Goal: Task Accomplishment & Management: Use online tool/utility

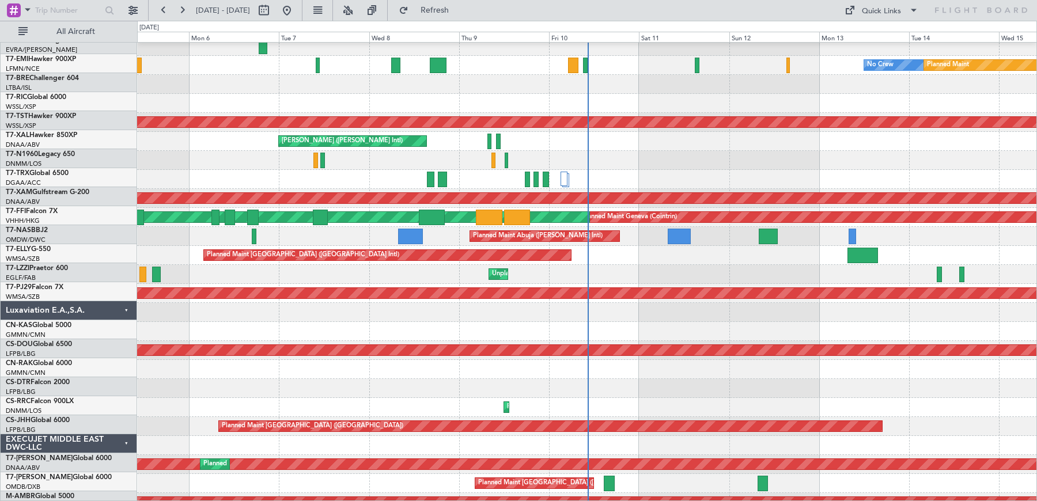
scroll to position [81, 0]
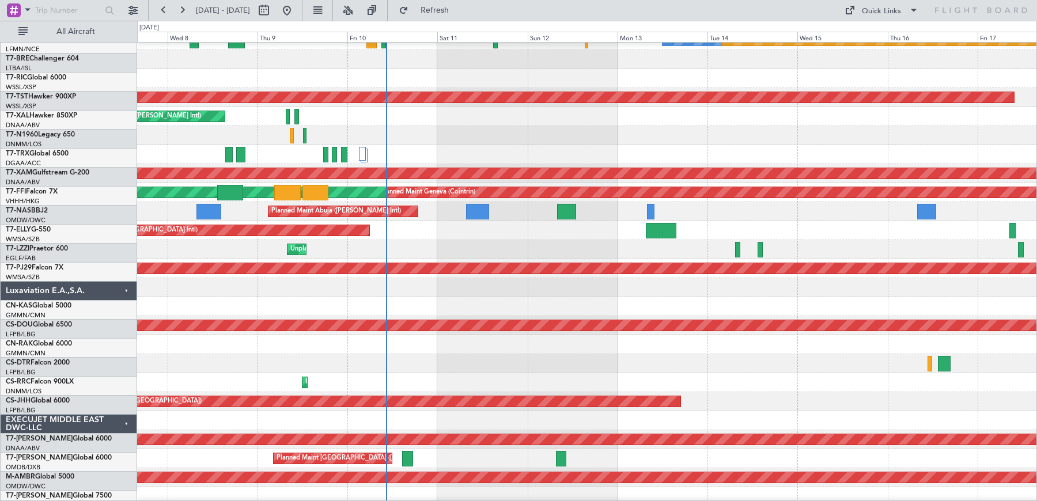
click at [335, 361] on div at bounding box center [587, 363] width 900 height 19
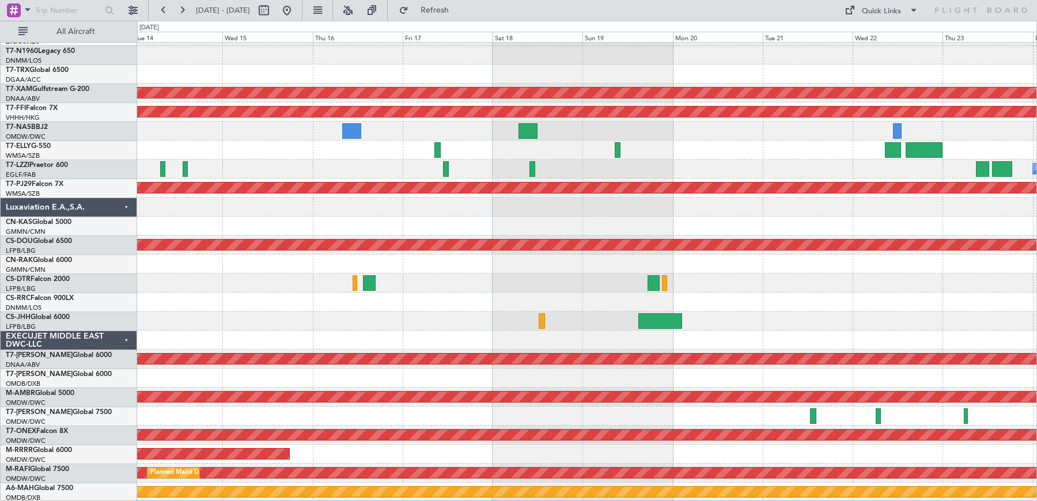
scroll to position [168, 0]
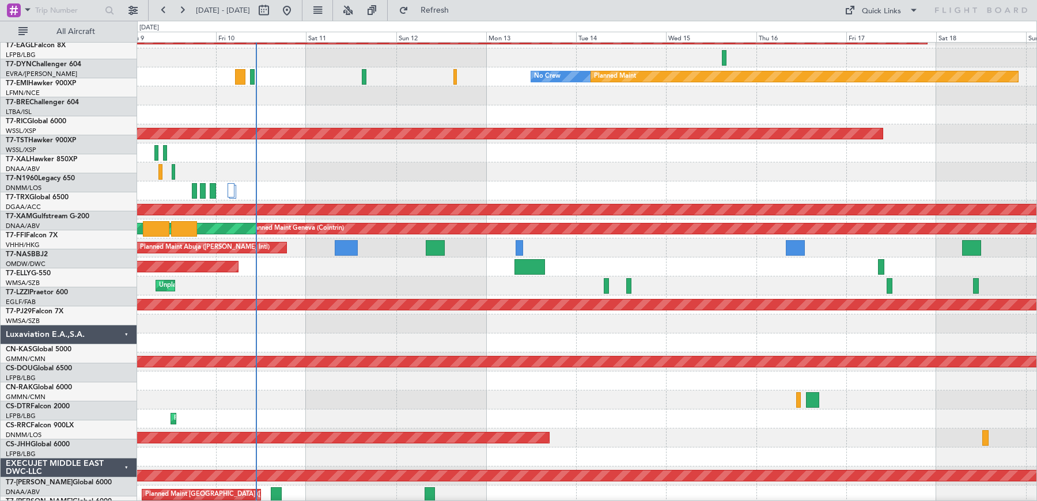
scroll to position [55, 0]
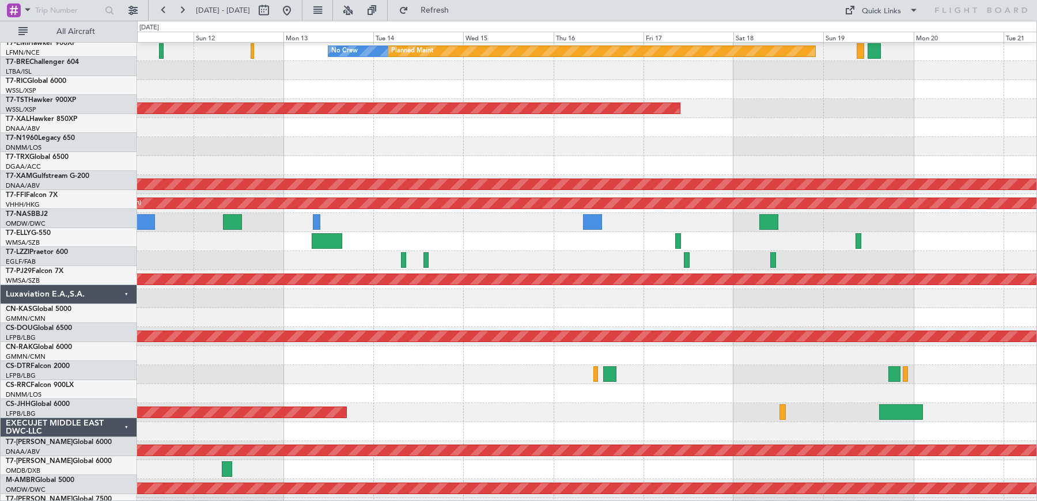
click at [380, 403] on div "Planned Maint [GEOGRAPHIC_DATA] ([GEOGRAPHIC_DATA])" at bounding box center [587, 412] width 900 height 19
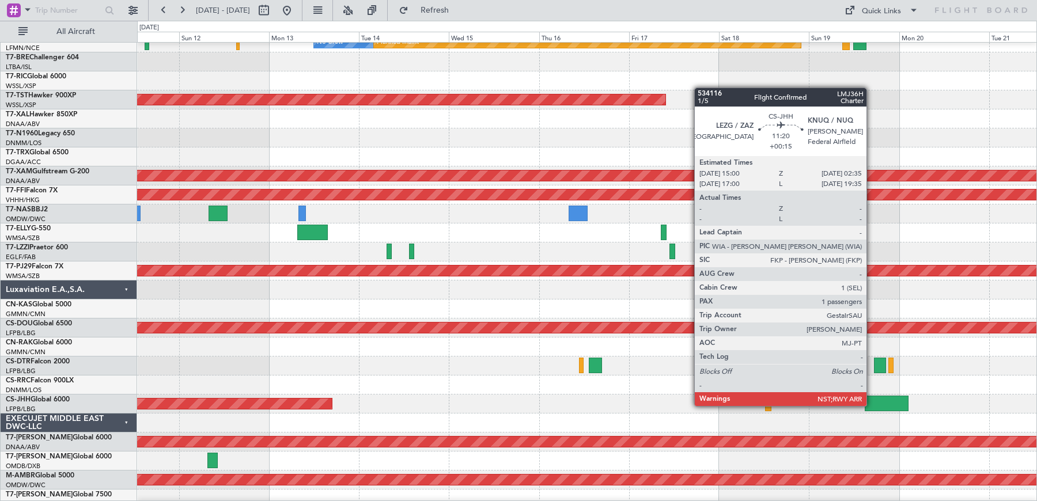
click at [872, 405] on div at bounding box center [887, 404] width 44 height 16
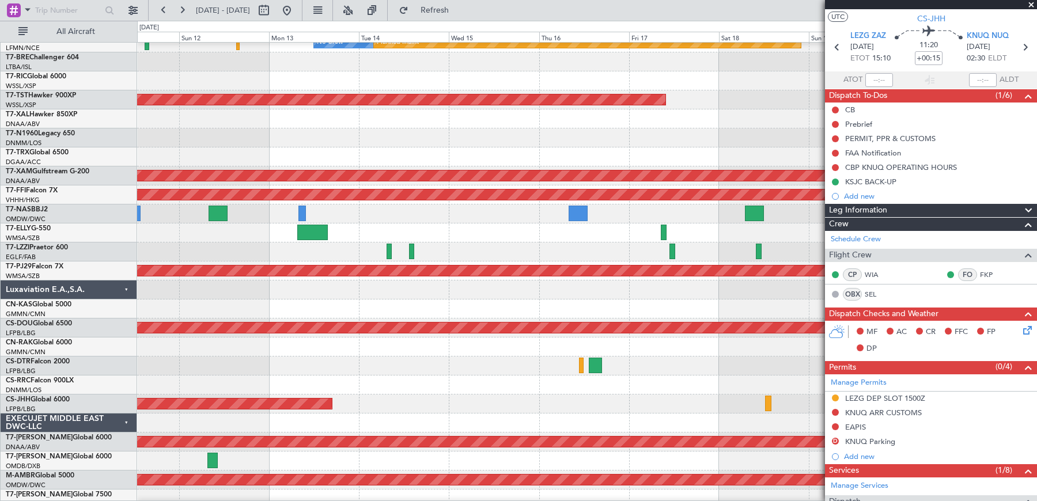
scroll to position [0, 0]
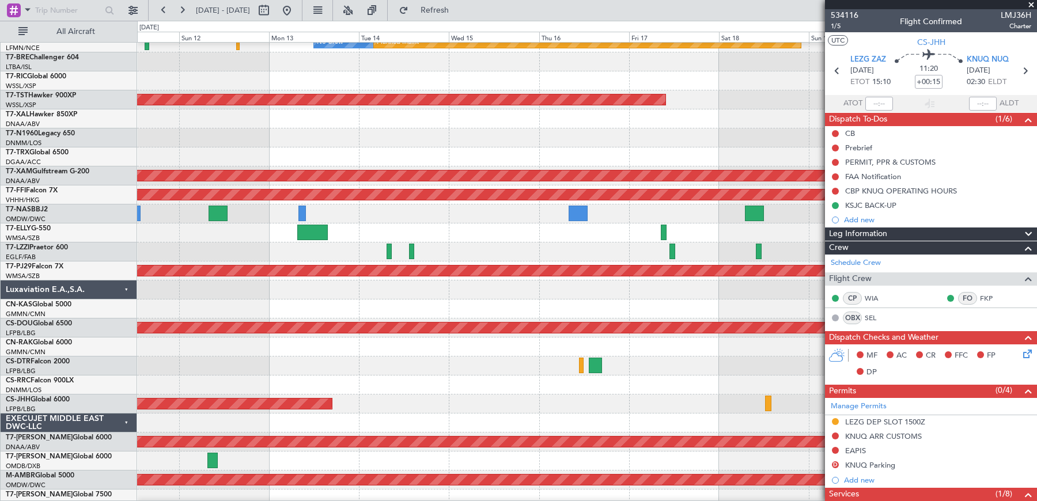
click at [1031, 3] on span at bounding box center [1031, 5] width 12 height 10
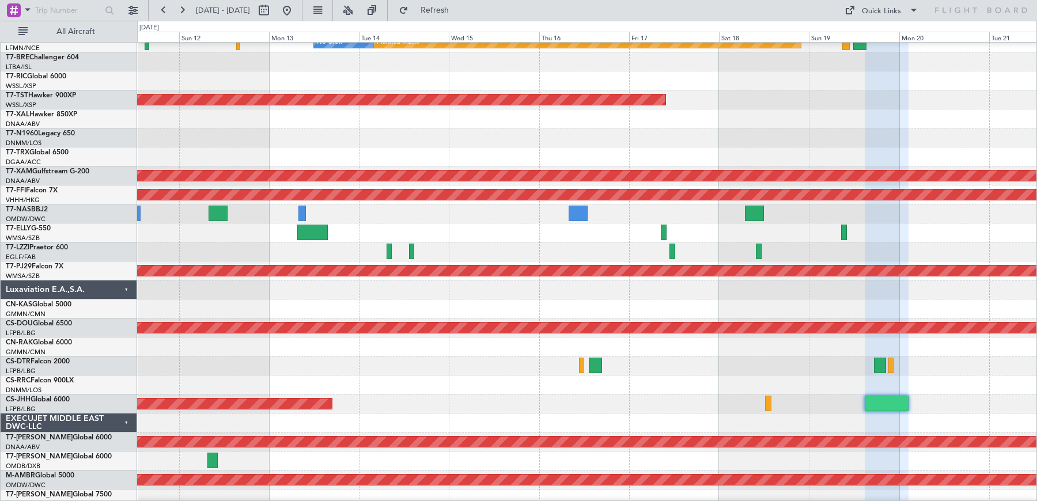
type input "0"
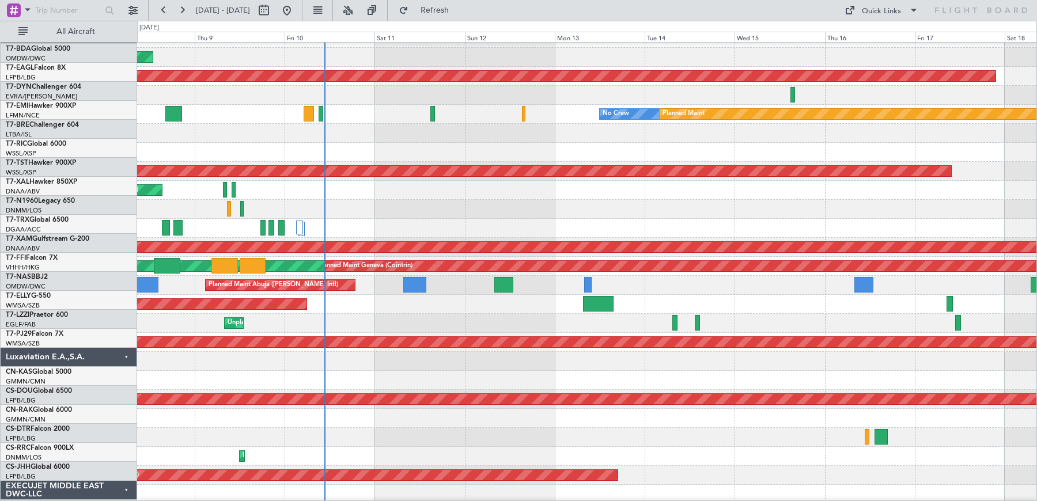
scroll to position [11, 0]
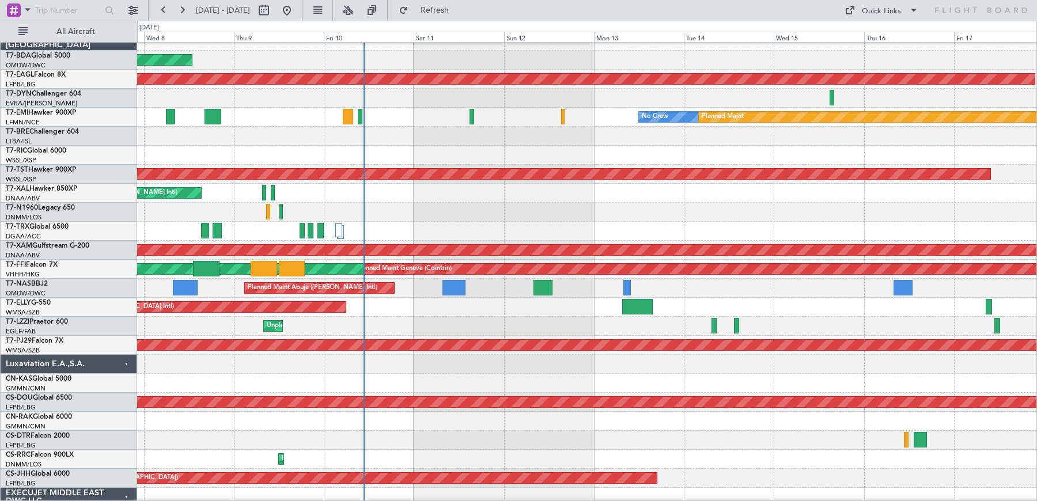
click at [762, 294] on div "Planned Maint Abuja ([PERSON_NAME] Intl)" at bounding box center [587, 288] width 900 height 19
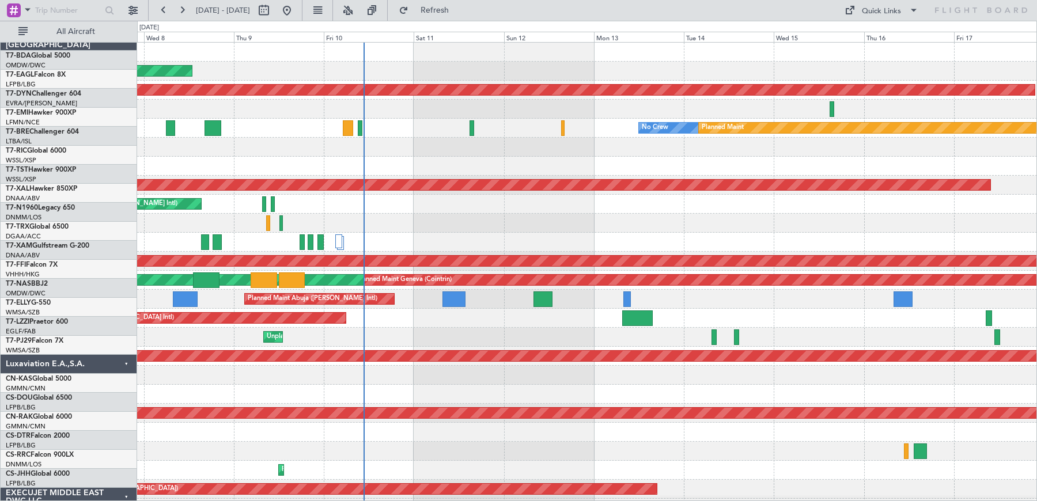
scroll to position [0, 0]
